Goal: Check status: Check status

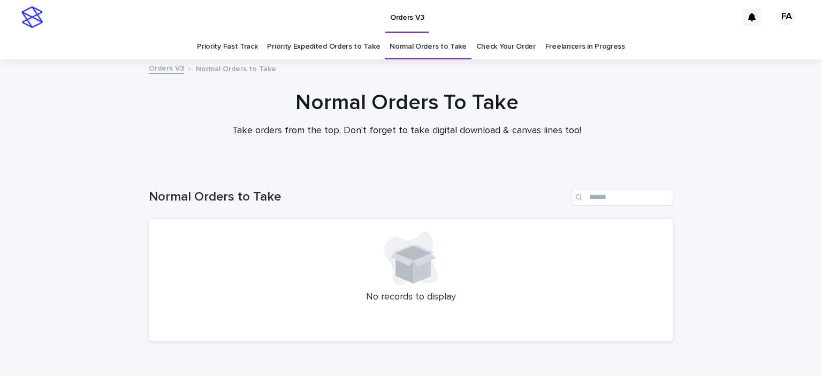
click at [493, 57] on link "Check Your Order" at bounding box center [505, 46] width 59 height 25
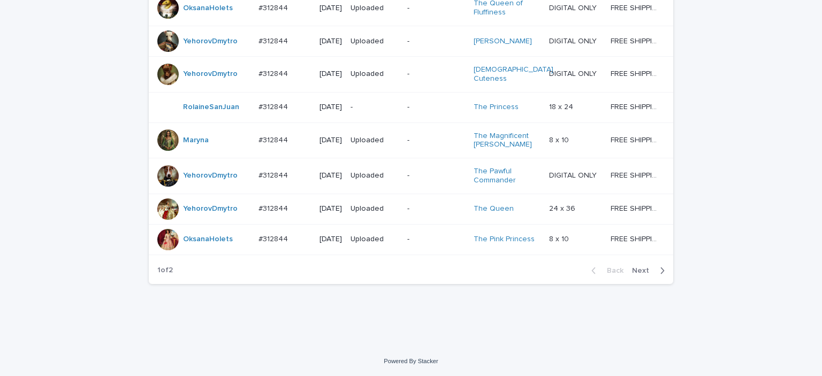
scroll to position [1043, 0]
click at [632, 267] on span "Next" at bounding box center [644, 270] width 24 height 7
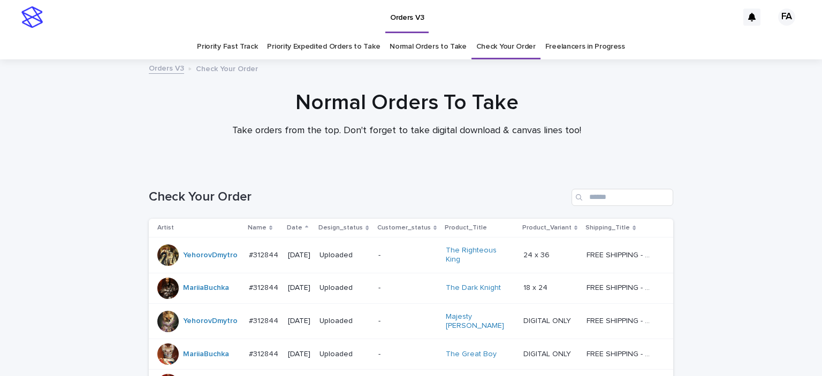
click at [437, 53] on link "Normal Orders to Take" at bounding box center [428, 46] width 77 height 25
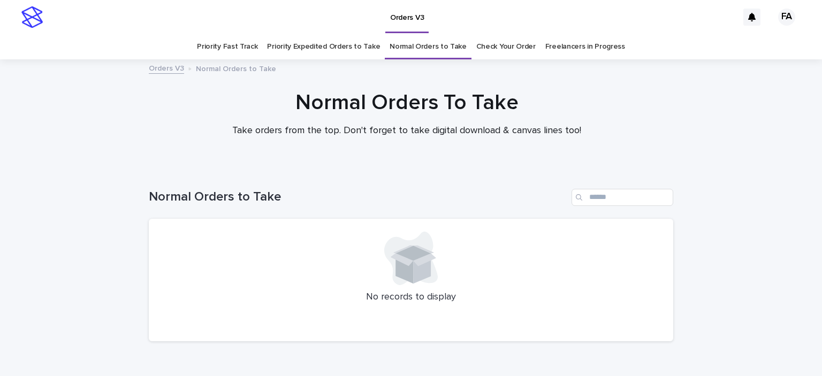
click at [490, 51] on link "Check Your Order" at bounding box center [505, 46] width 59 height 25
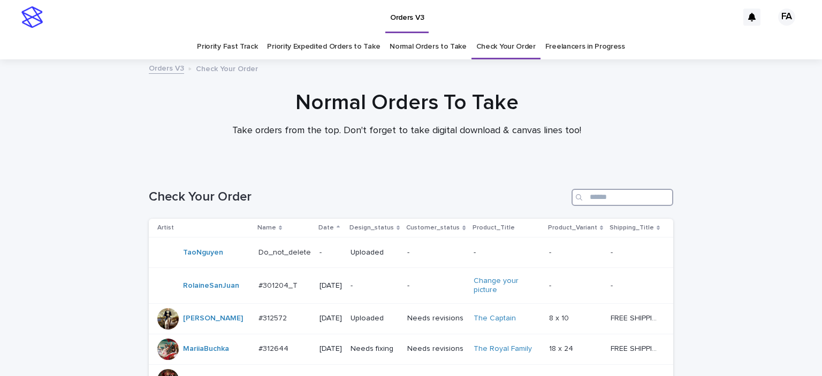
click at [614, 192] on input "Search" at bounding box center [623, 197] width 102 height 17
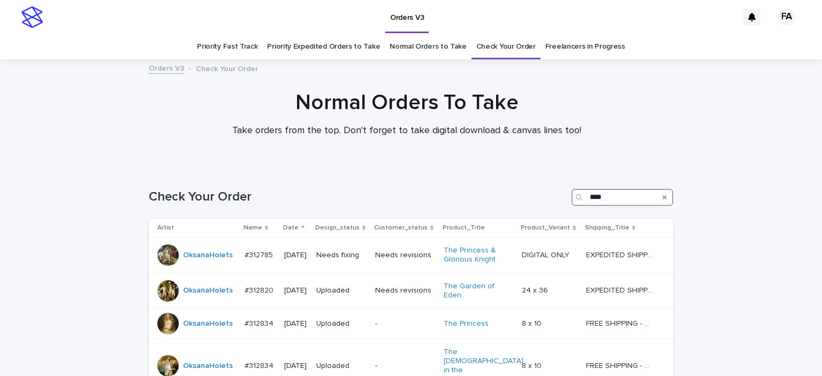
type input "****"
click at [426, 48] on link "Normal Orders to Take" at bounding box center [428, 46] width 77 height 25
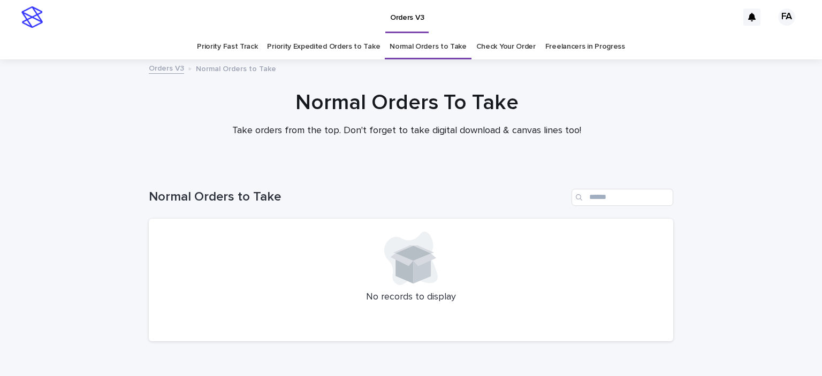
click at [313, 128] on p "Take orders from the top. Don't forget to take digital download & canvas lines …" at bounding box center [407, 131] width 428 height 12
click at [323, 49] on link "Priority Expedited Orders to Take" at bounding box center [323, 46] width 113 height 25
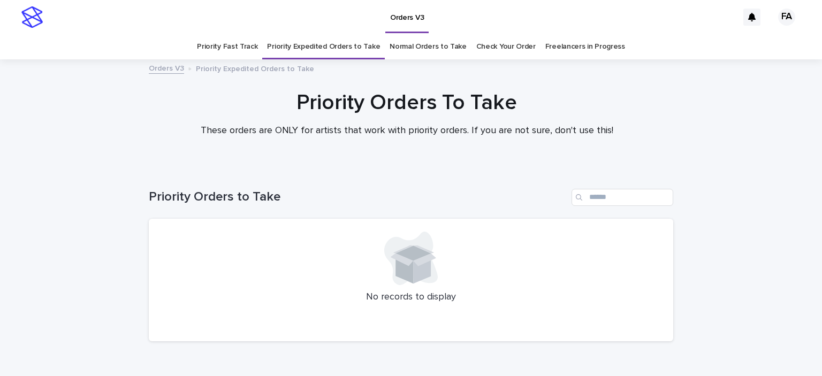
click at [436, 43] on link "Normal Orders to Take" at bounding box center [428, 46] width 77 height 25
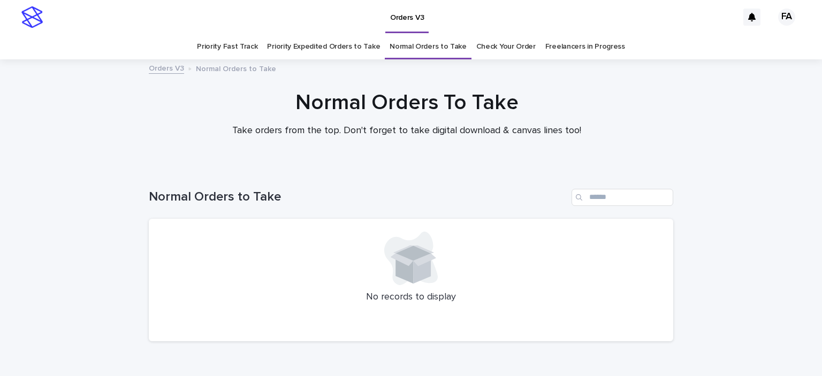
click at [525, 43] on link "Check Your Order" at bounding box center [505, 46] width 59 height 25
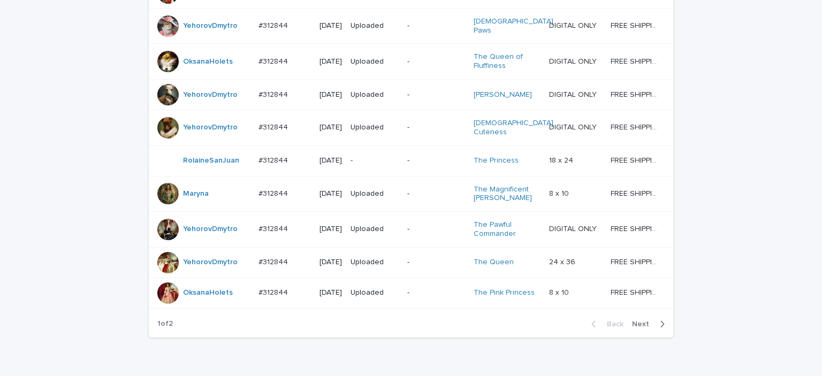
scroll to position [1043, 0]
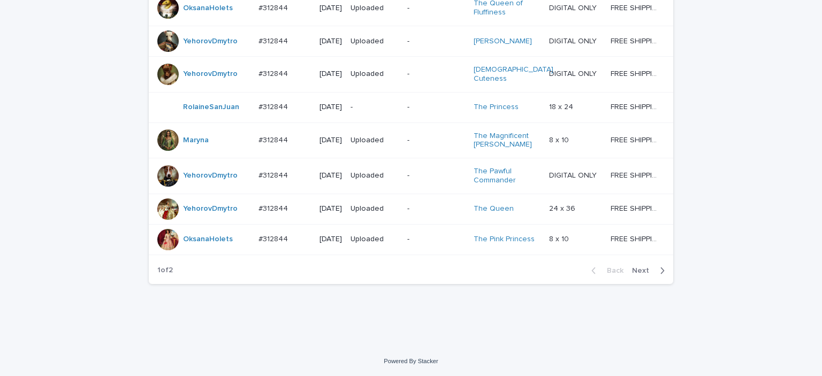
click at [653, 263] on div "Back Next" at bounding box center [628, 270] width 90 height 27
click at [636, 267] on span "Next" at bounding box center [644, 270] width 24 height 7
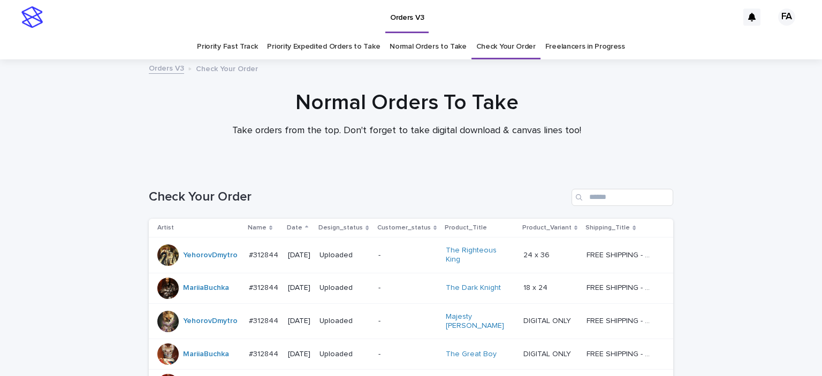
click at [409, 50] on link "Normal Orders to Take" at bounding box center [428, 46] width 77 height 25
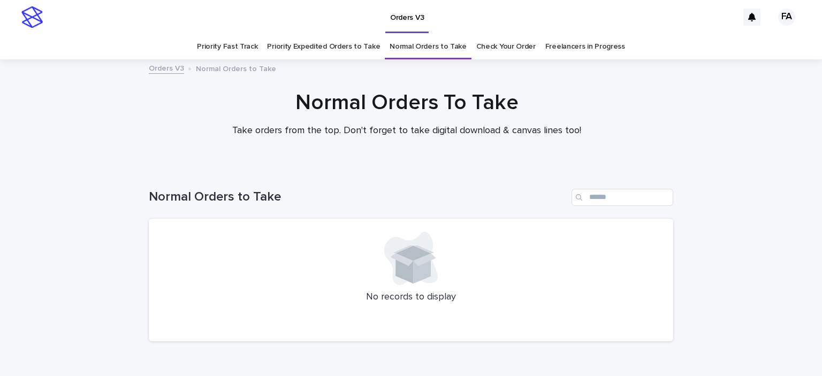
click at [483, 49] on link "Check Your Order" at bounding box center [505, 46] width 59 height 25
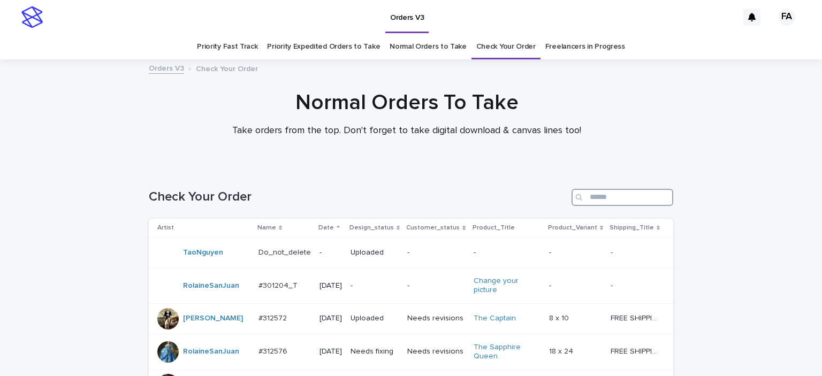
click at [620, 200] on input "Search" at bounding box center [623, 197] width 102 height 17
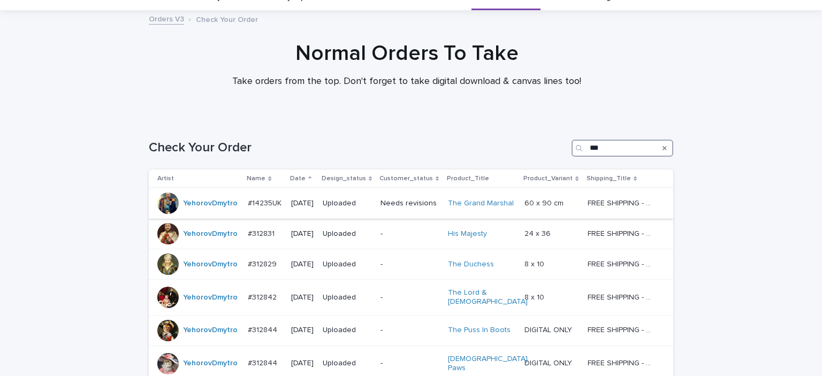
scroll to position [24, 0]
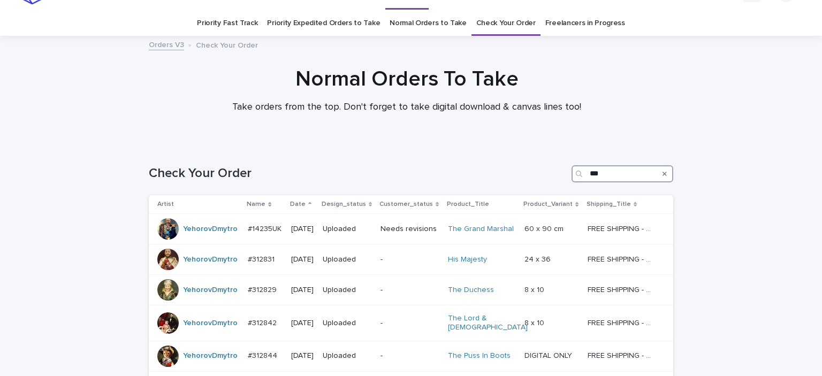
type input "***"
click at [510, 27] on link "Check Your Order" at bounding box center [505, 23] width 59 height 25
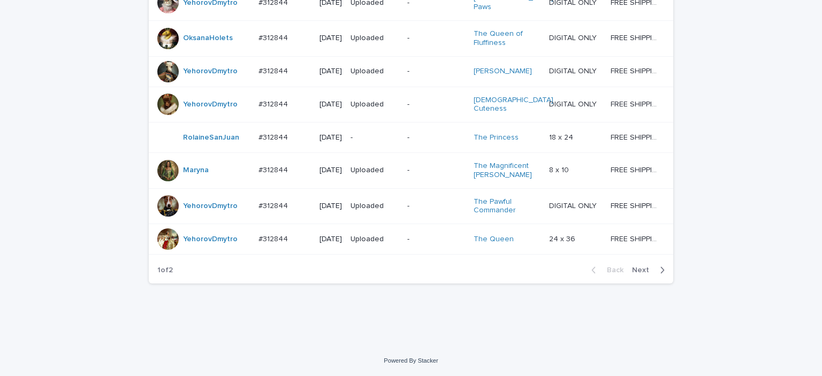
scroll to position [1043, 0]
click at [647, 273] on span "Next" at bounding box center [644, 270] width 24 height 7
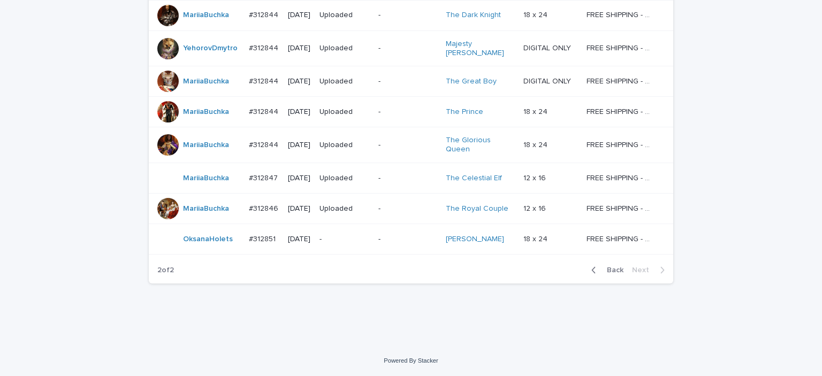
scroll to position [286, 0]
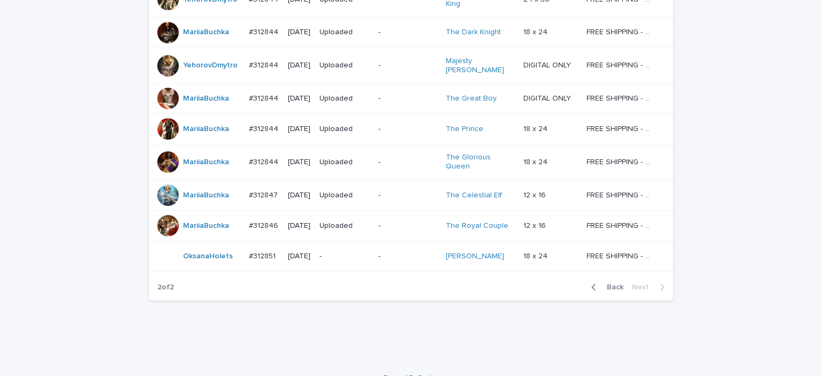
click at [608, 284] on span "Back" at bounding box center [612, 287] width 23 height 7
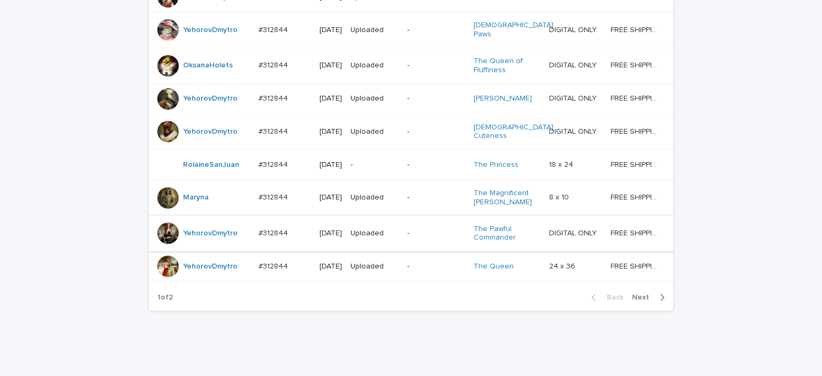
scroll to position [986, 0]
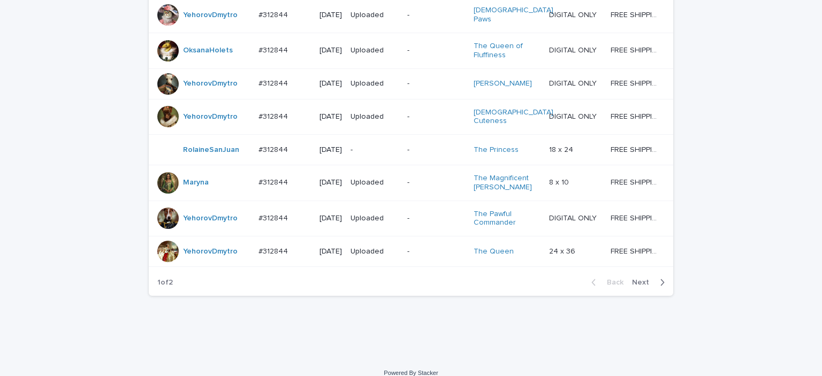
click at [640, 286] on span "Next" at bounding box center [644, 282] width 24 height 7
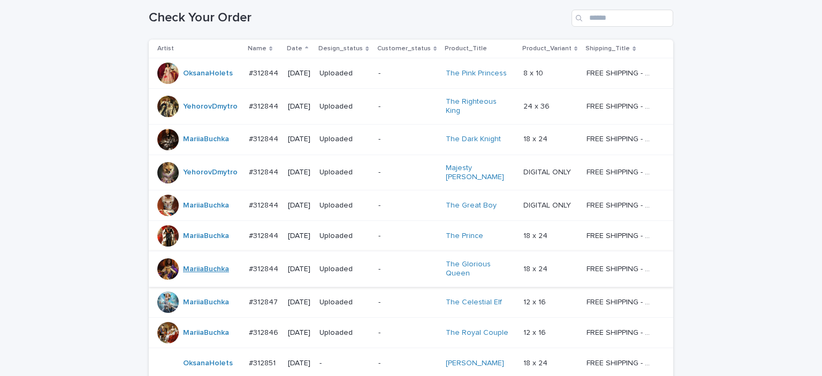
scroll to position [233, 0]
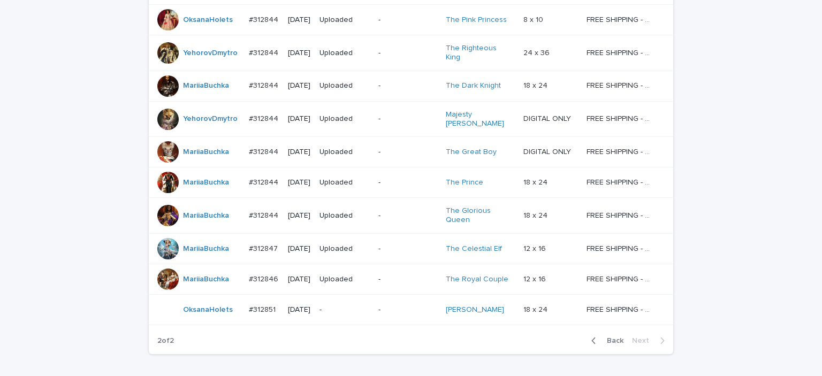
click at [612, 337] on span "Back" at bounding box center [612, 340] width 23 height 7
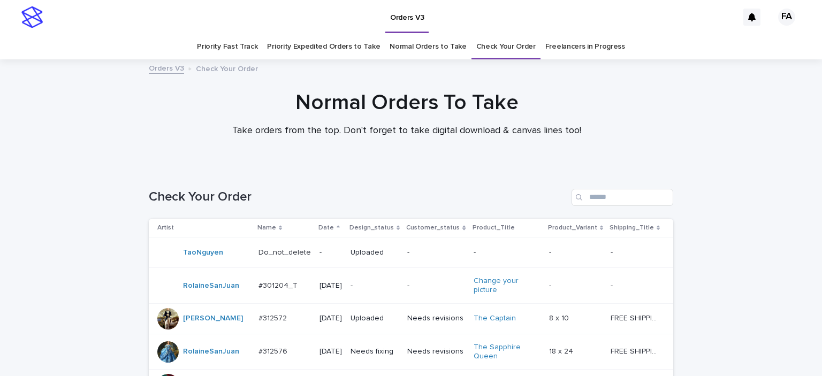
click at [421, 55] on link "Normal Orders to Take" at bounding box center [428, 46] width 77 height 25
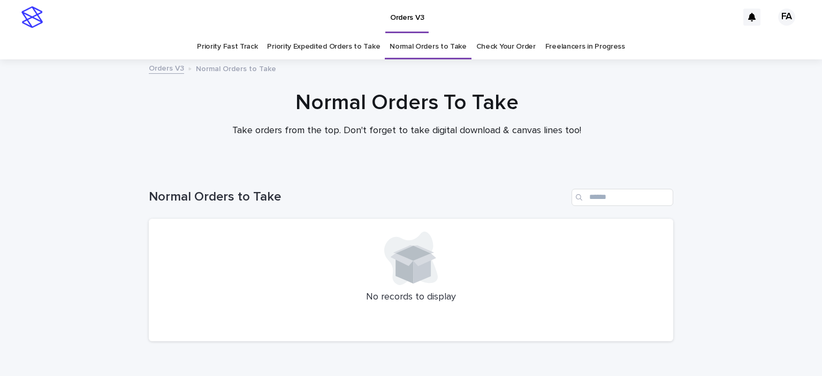
click at [345, 49] on link "Priority Expedited Orders to Take" at bounding box center [323, 46] width 113 height 25
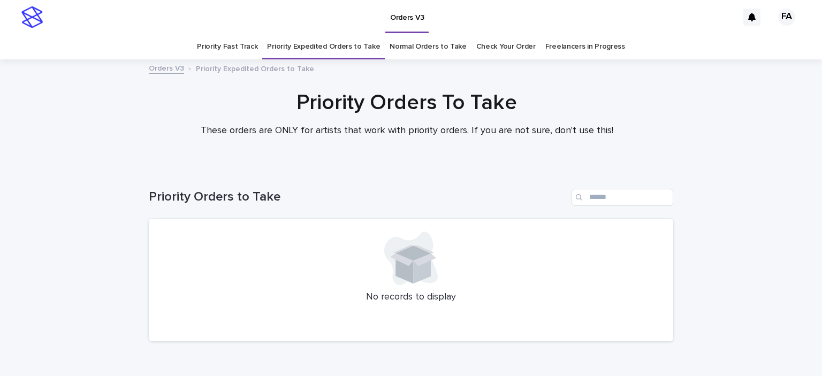
click at [227, 55] on link "Priority Fast Track" at bounding box center [227, 46] width 60 height 25
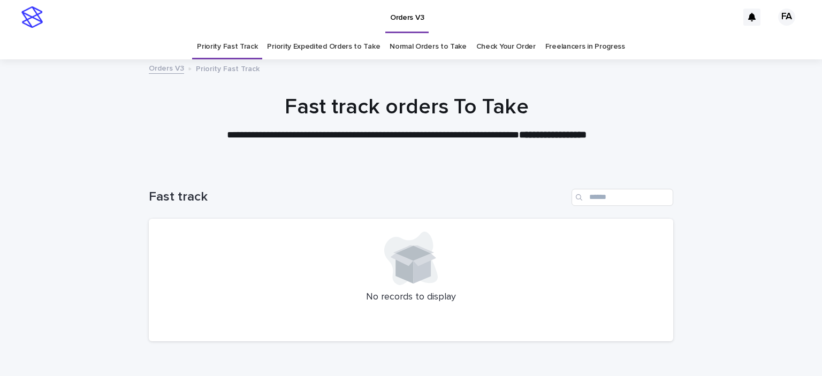
click at [492, 40] on link "Check Your Order" at bounding box center [505, 46] width 59 height 25
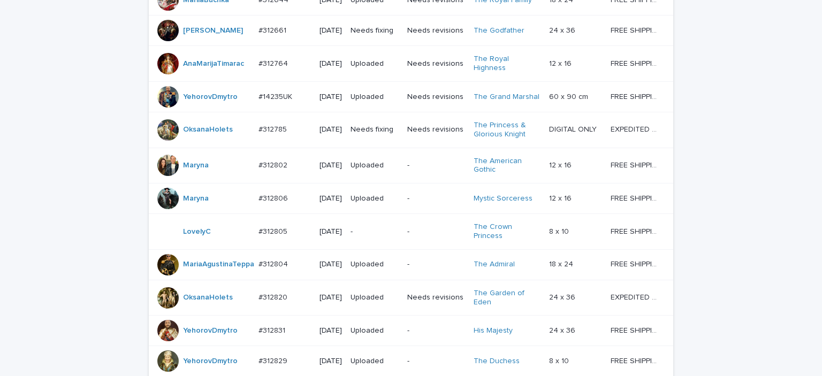
scroll to position [1043, 0]
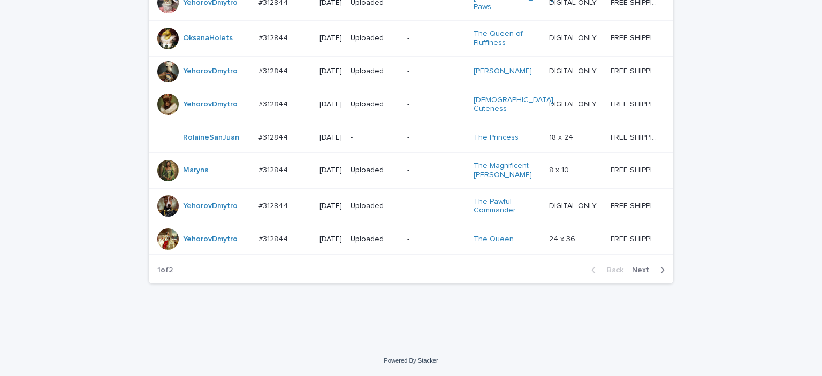
click at [644, 272] on span "Next" at bounding box center [644, 270] width 24 height 7
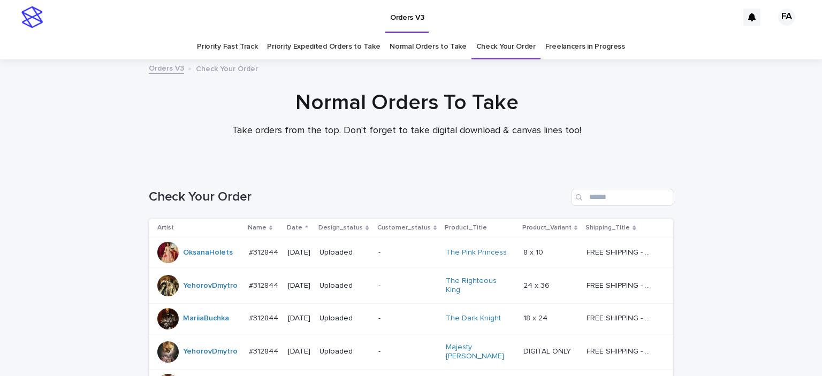
click at [445, 49] on link "Normal Orders to Take" at bounding box center [428, 46] width 77 height 25
